Goal: Complete application form

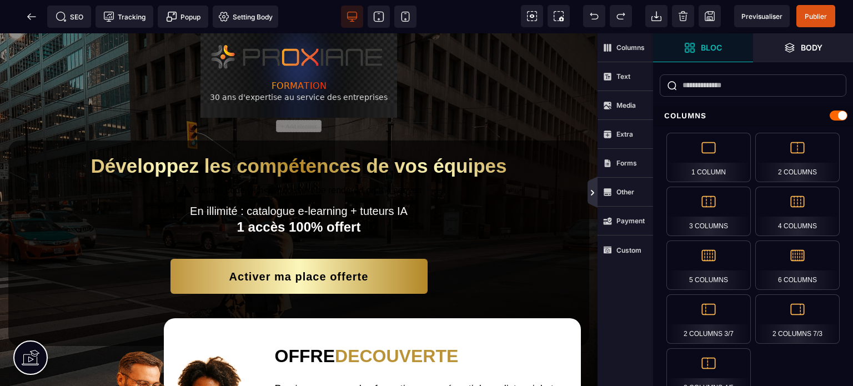
click at [590, 192] on icon at bounding box center [592, 192] width 9 height 9
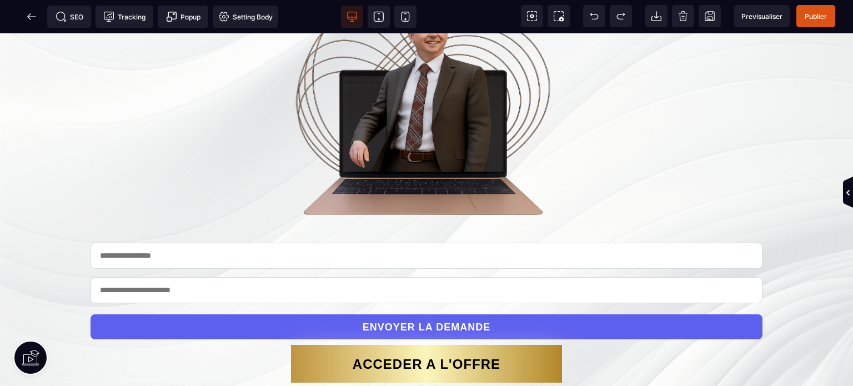
scroll to position [1140, 0]
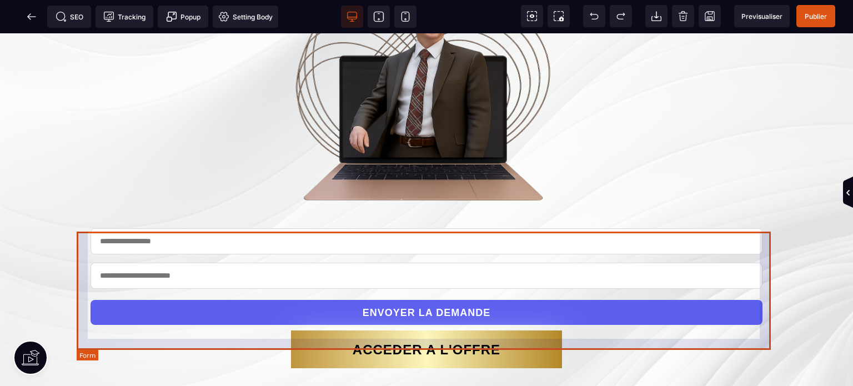
click at [378, 237] on form "ENVOYER LA DEMANDE" at bounding box center [426, 278] width 694 height 116
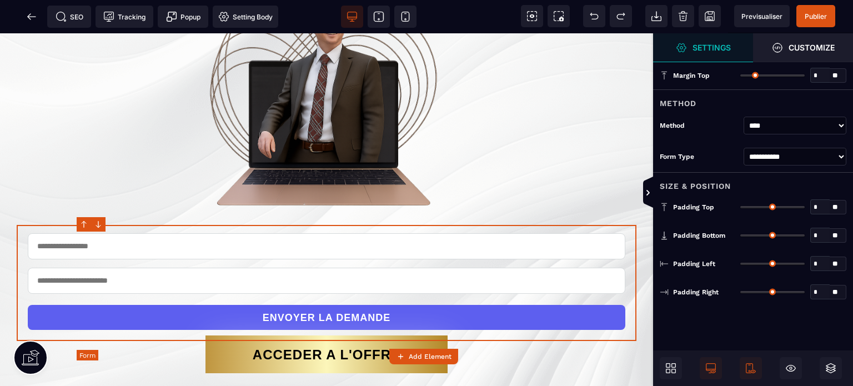
scroll to position [1165, 0]
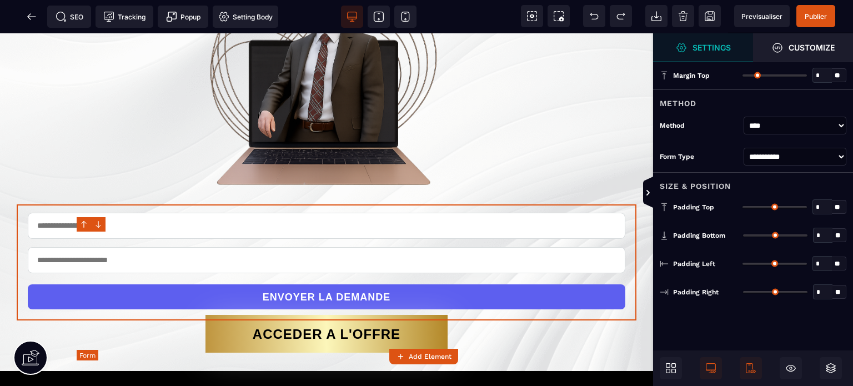
type input "*"
type input "**"
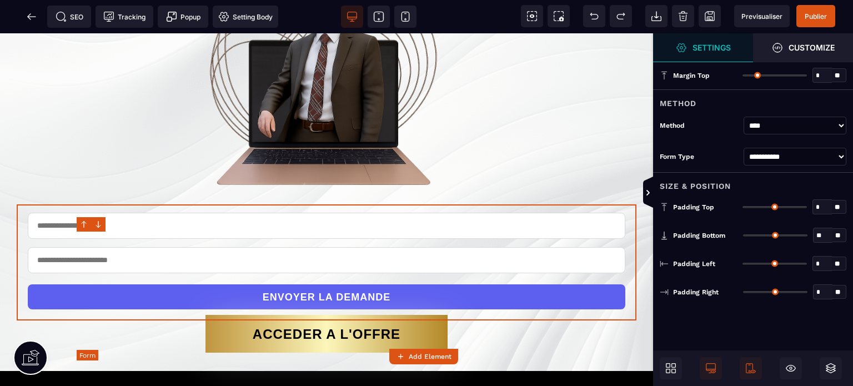
type input "**"
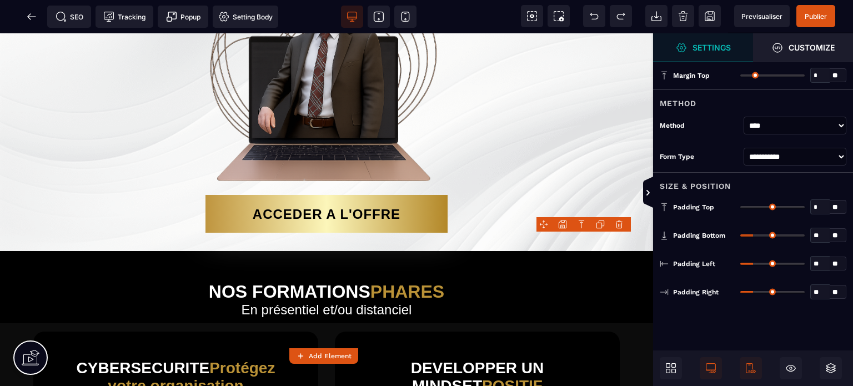
scroll to position [1204, 0]
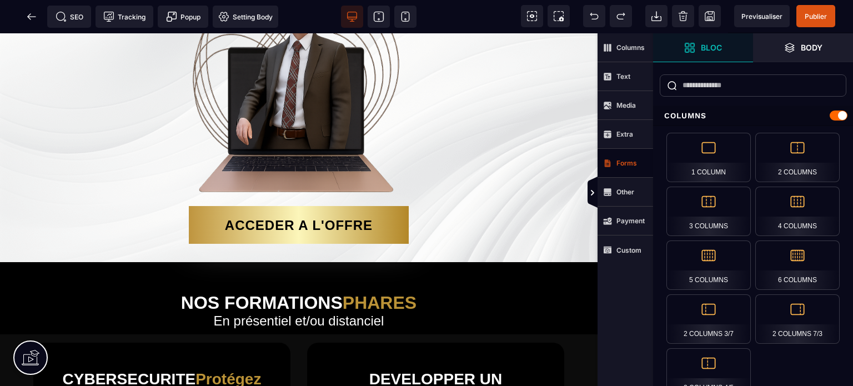
click at [618, 162] on strong "Forms" at bounding box center [626, 163] width 21 height 8
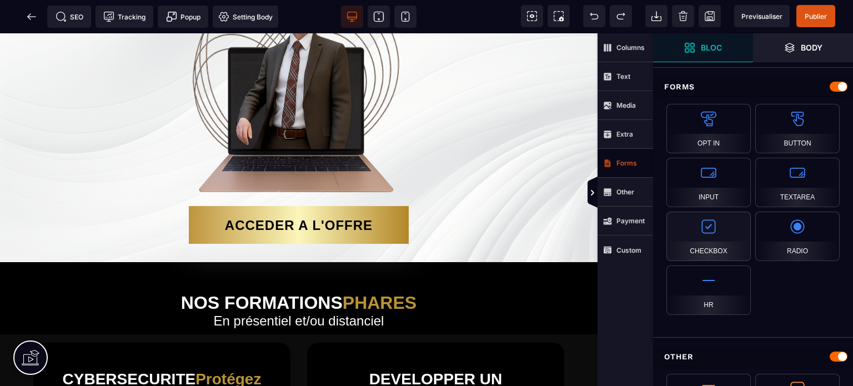
scroll to position [904, 0]
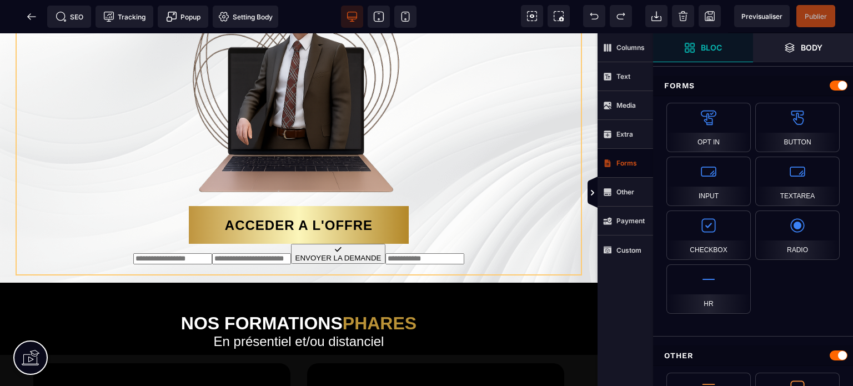
click at [326, 233] on div "ACCEDER A L'OFFRE" at bounding box center [299, 226] width 148 height 16
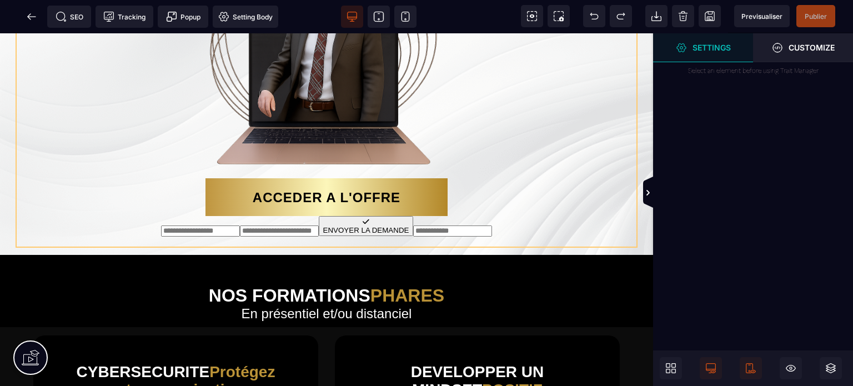
scroll to position [0, 0]
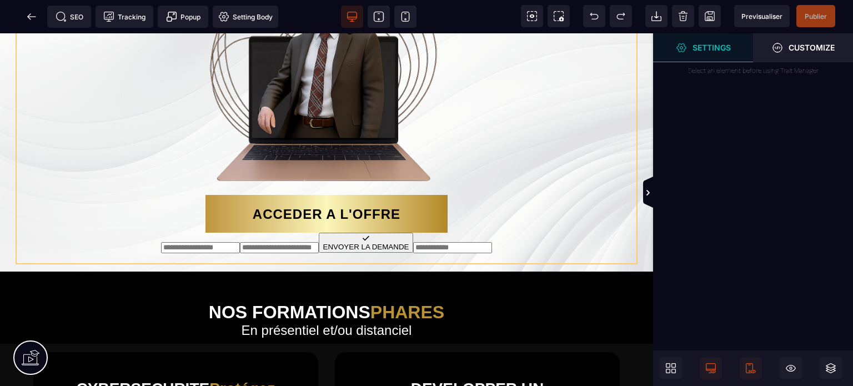
click at [371, 222] on div "ACCEDER A L'OFFRE" at bounding box center [327, 215] width 148 height 16
click at [648, 194] on icon at bounding box center [647, 193] width 3 height 6
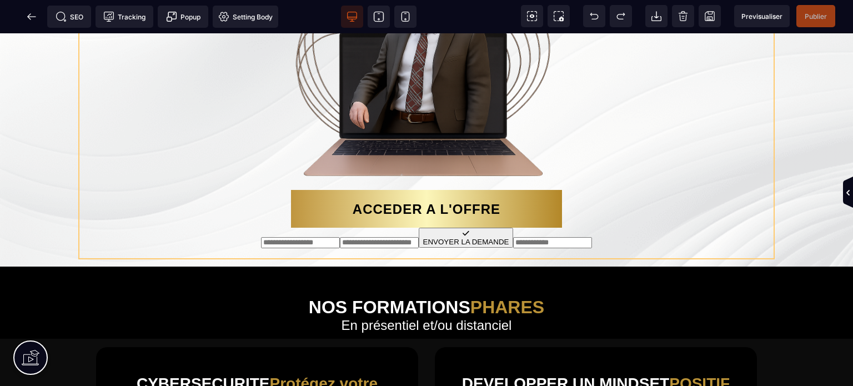
scroll to position [1140, 0]
